Goal: Transaction & Acquisition: Subscribe to service/newsletter

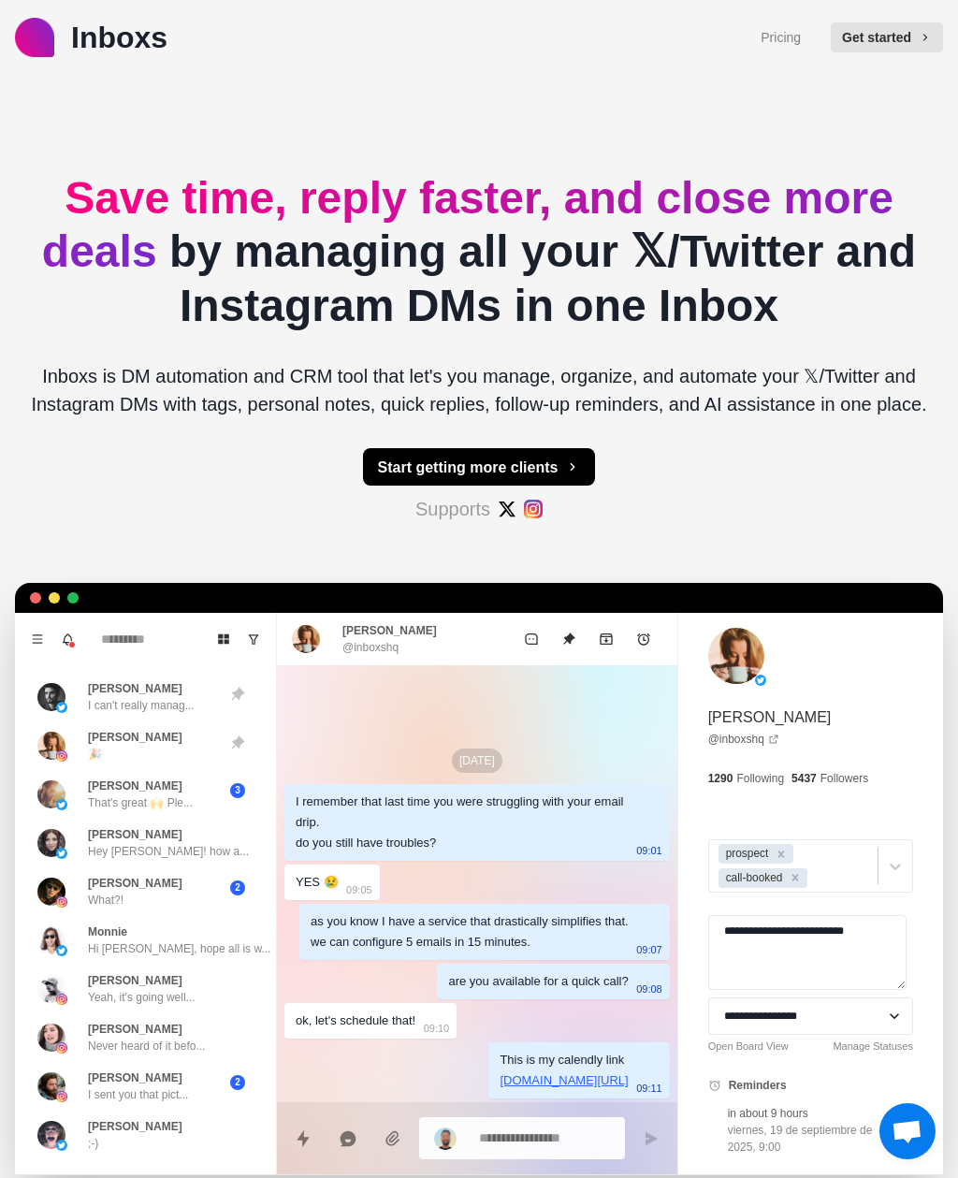
click at [556, 473] on div "Save time, reply faster, and close more deals by managing all your 𝕏/Twitter an…" at bounding box center [479, 626] width 928 height 1103
type textarea "*"
click at [896, 51] on button "Get started" at bounding box center [887, 37] width 112 height 30
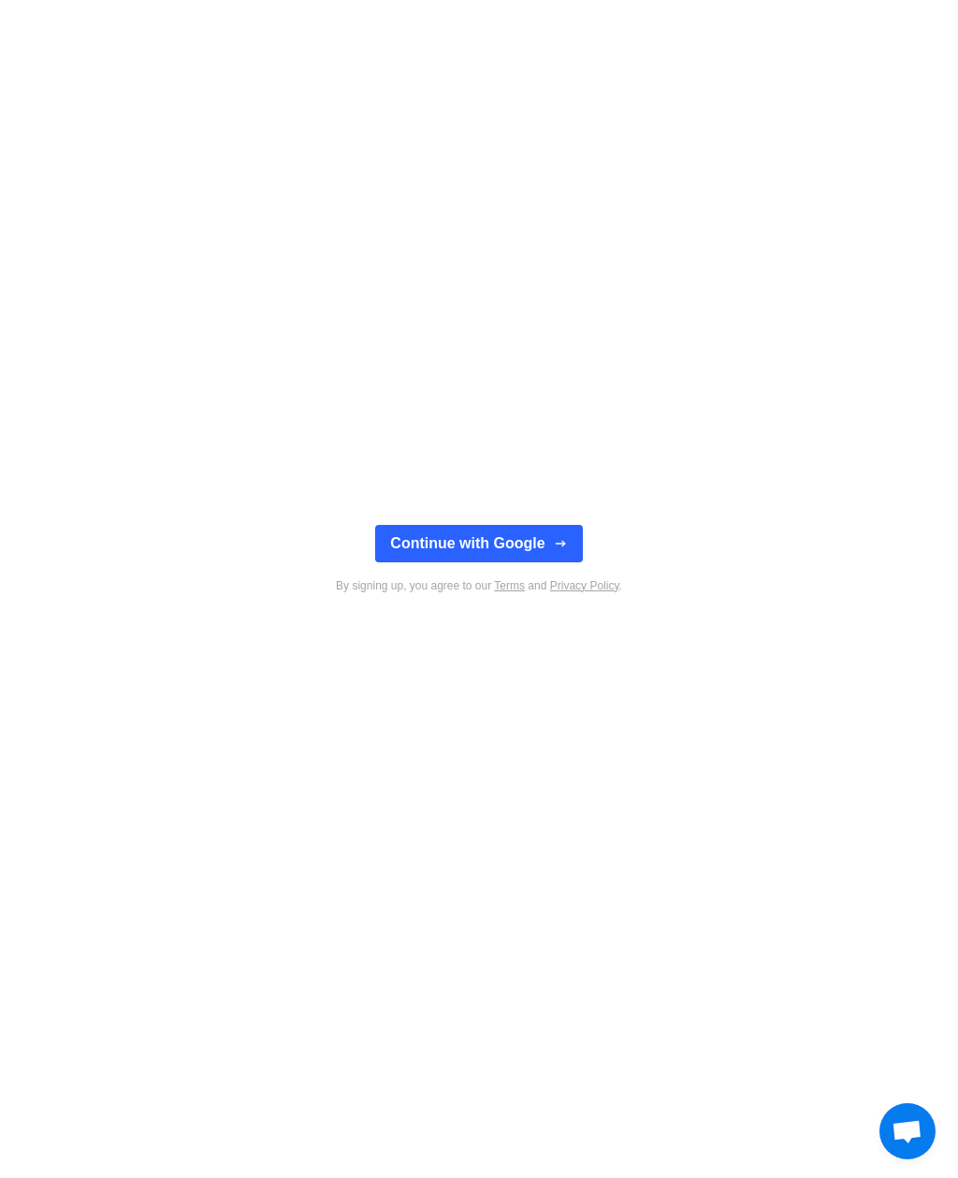
click at [561, 554] on button "Continue with Google" at bounding box center [478, 543] width 207 height 37
